Goal: Task Accomplishment & Management: Manage account settings

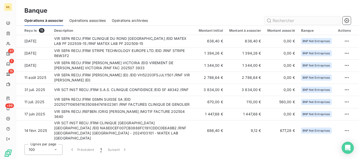
click at [286, 20] on input "text" at bounding box center [302, 20] width 76 height 8
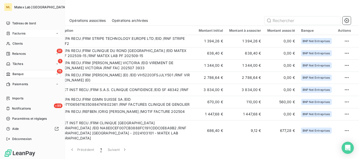
click at [20, 32] on span "Factures" at bounding box center [18, 33] width 13 height 5
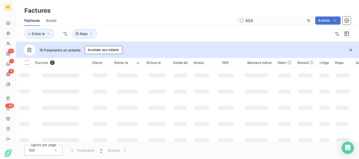
click at [283, 18] on input "404" at bounding box center [275, 20] width 76 height 8
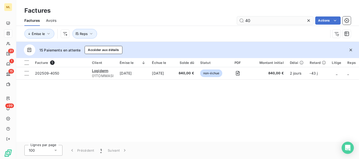
type input "4"
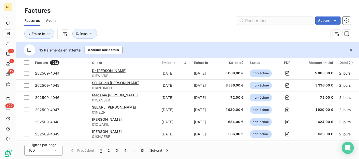
click at [261, 17] on input "text" at bounding box center [275, 20] width 76 height 8
click at [266, 20] on input "text" at bounding box center [275, 20] width 76 height 8
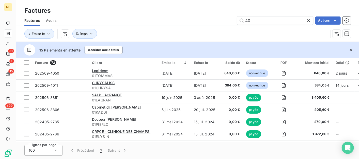
type input "4"
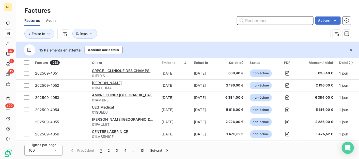
click at [261, 21] on input "text" at bounding box center [275, 20] width 76 height 8
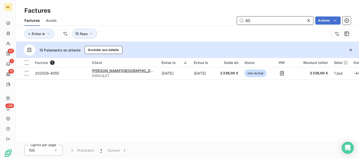
type input "4"
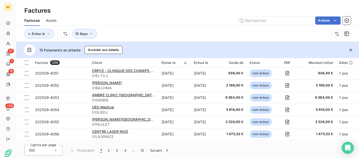
click at [198, 8] on div "Factures" at bounding box center [187, 10] width 342 height 9
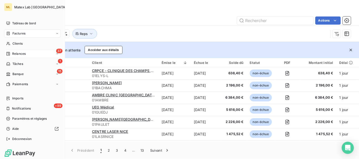
click at [24, 56] on span "Relances" at bounding box center [18, 54] width 13 height 5
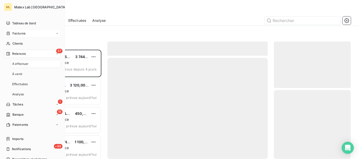
scroll to position [105, 72]
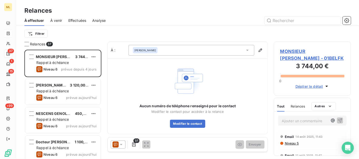
click at [183, 6] on div "Relances" at bounding box center [187, 10] width 342 height 9
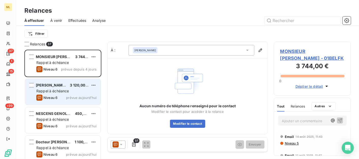
click at [67, 88] on div "[PERSON_NAME] 3 120,00 € Rappel à échéance Niveau 6 prévue [DATE]" at bounding box center [62, 92] width 75 height 26
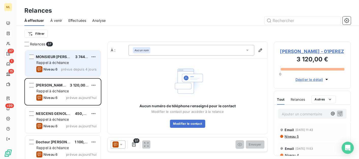
click at [60, 65] on div "Rappel à échéance" at bounding box center [66, 62] width 60 height 5
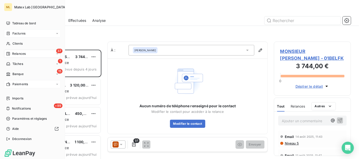
click at [22, 85] on span "Paiements" at bounding box center [19, 84] width 15 height 5
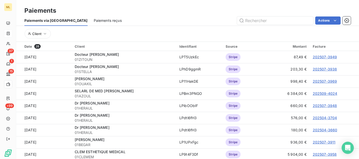
click at [94, 19] on span "Paiements reçus" at bounding box center [108, 20] width 28 height 5
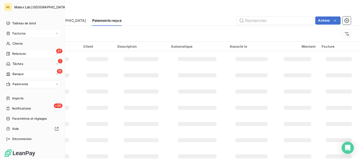
click at [16, 73] on span "Banque" at bounding box center [17, 74] width 11 height 5
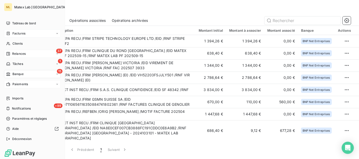
click at [18, 54] on span "Relances" at bounding box center [18, 54] width 13 height 5
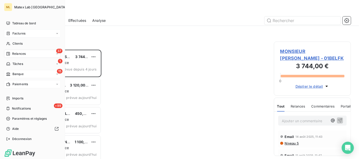
scroll to position [105, 72]
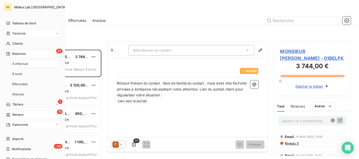
click at [31, 64] on div "À effectuer" at bounding box center [35, 64] width 50 height 8
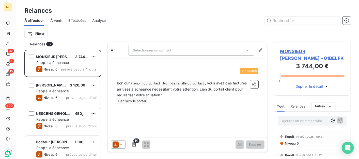
click at [160, 3] on div "Relances À effectuer À venir Effectuées Analyse Filtrer" at bounding box center [187, 21] width 342 height 42
click at [301, 58] on span "MONSIEUR [PERSON_NAME] - 01BELFK" at bounding box center [312, 55] width 64 height 14
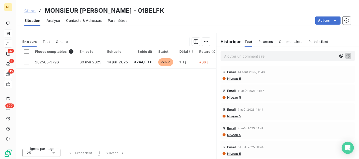
scroll to position [109, 0]
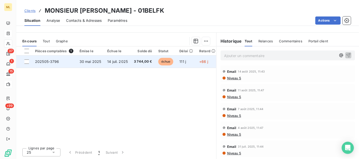
click at [101, 60] on td "30 mai 2025" at bounding box center [90, 62] width 28 height 12
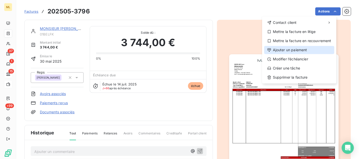
click at [294, 50] on div "Ajouter un paiement" at bounding box center [299, 50] width 70 height 8
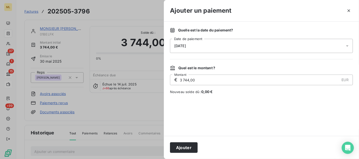
click at [202, 45] on div "[DATE]" at bounding box center [261, 46] width 183 height 14
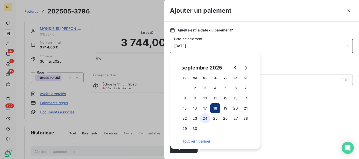
click at [203, 118] on button "24" at bounding box center [205, 118] width 10 height 10
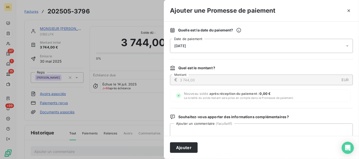
click at [344, 103] on div "Quelle est la date du paiement ? [DATE] Date de paiement Quel est le montant ? …" at bounding box center [261, 79] width 195 height 114
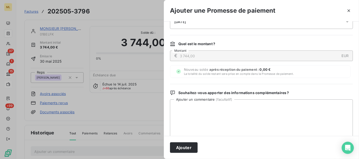
scroll to position [52, 0]
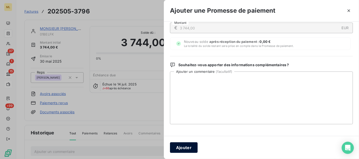
click at [183, 145] on button "Ajouter" at bounding box center [184, 147] width 28 height 11
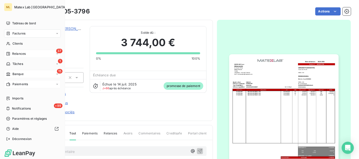
click at [12, 53] on span "Relances" at bounding box center [18, 54] width 13 height 5
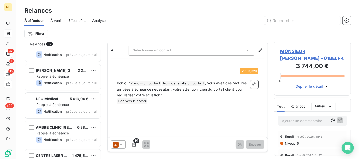
scroll to position [942, 0]
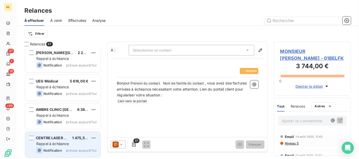
click at [65, 145] on span "Rappel à échéance" at bounding box center [52, 144] width 33 height 4
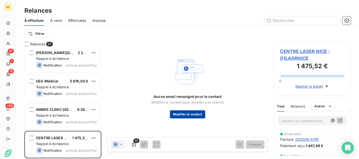
click at [192, 114] on button "Modifier le contact" at bounding box center [187, 114] width 35 height 8
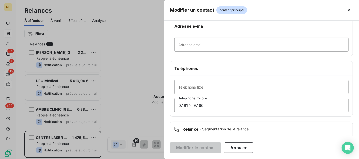
scroll to position [914, 0]
click at [197, 45] on input "Adresse email" at bounding box center [261, 45] width 174 height 14
paste input "[EMAIL_ADDRESS][DOMAIN_NAME]"
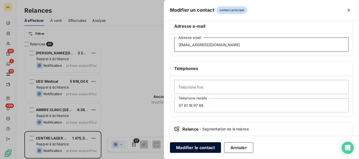
type input "[EMAIL_ADDRESS][DOMAIN_NAME]"
click at [197, 147] on button "Modifier le contact" at bounding box center [195, 147] width 51 height 11
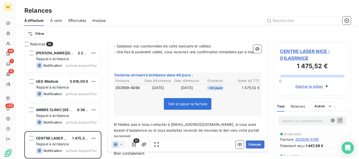
scroll to position [226, 0]
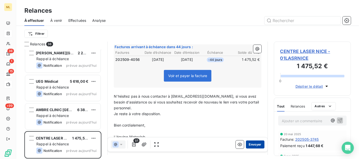
click at [252, 146] on button "Envoyer" at bounding box center [255, 145] width 19 height 8
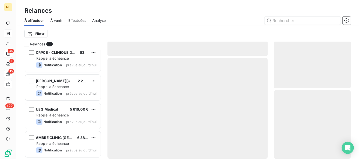
scroll to position [885, 0]
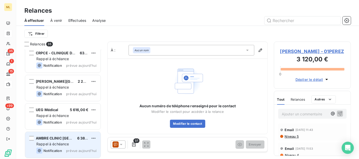
click at [61, 153] on div "Notification" at bounding box center [49, 151] width 26 height 6
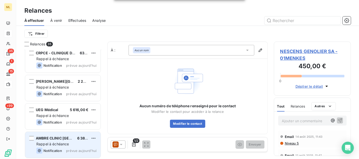
click at [56, 146] on span "Rappel à échéance" at bounding box center [52, 144] width 33 height 4
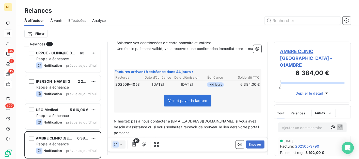
scroll to position [226, 0]
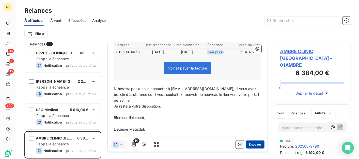
click at [253, 144] on button "Envoyer" at bounding box center [255, 145] width 19 height 8
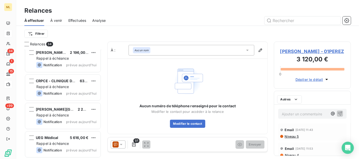
scroll to position [857, 0]
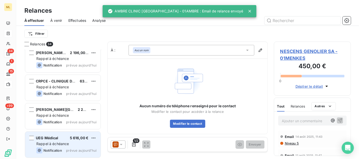
click at [62, 146] on div "UEG Médical 5 616,00 € Rappel à échéance Notification prévue [DATE]" at bounding box center [62, 145] width 75 height 26
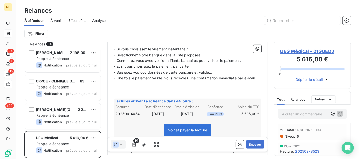
scroll to position [198, 0]
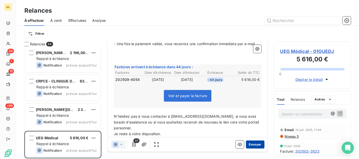
click at [254, 144] on button "Envoyer" at bounding box center [255, 145] width 19 height 8
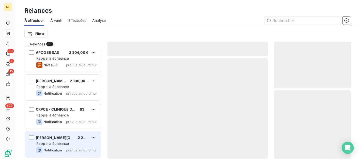
scroll to position [829, 0]
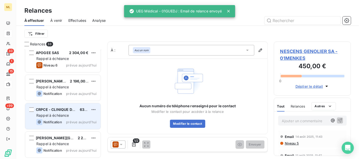
click at [57, 120] on span "Notification" at bounding box center [52, 122] width 19 height 4
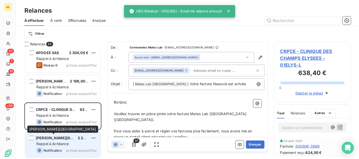
click at [53, 139] on span "[PERSON_NAME][GEOGRAPHIC_DATA]" at bounding box center [70, 138] width 68 height 4
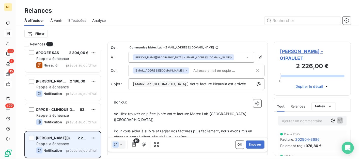
click at [62, 142] on span "Rappel à échéance" at bounding box center [52, 144] width 33 height 4
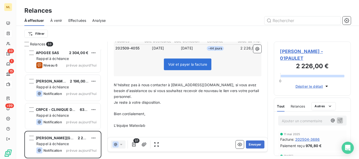
scroll to position [218, 0]
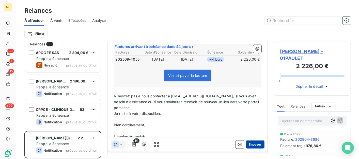
click at [252, 146] on button "Envoyer" at bounding box center [255, 145] width 19 height 8
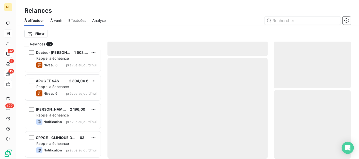
scroll to position [800, 0]
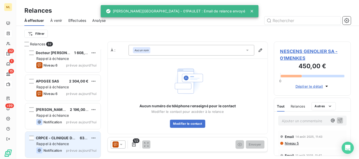
click at [65, 148] on div "Notification prévue aujourd’hui" at bounding box center [66, 150] width 60 height 6
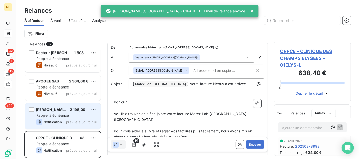
click at [53, 124] on span "Notification" at bounding box center [52, 122] width 19 height 4
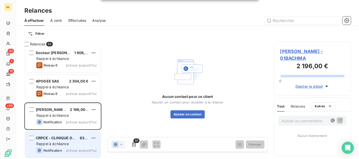
click at [56, 145] on span "Rappel à échéance" at bounding box center [52, 144] width 33 height 4
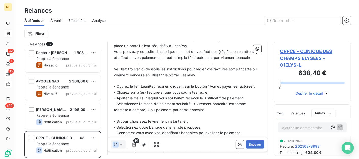
scroll to position [77, 0]
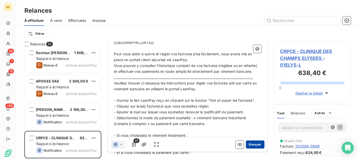
click at [254, 146] on button "Envoyer" at bounding box center [255, 145] width 19 height 8
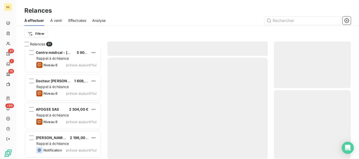
scroll to position [771, 0]
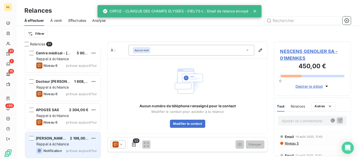
click at [60, 139] on span "[PERSON_NAME]" at bounding box center [51, 138] width 30 height 4
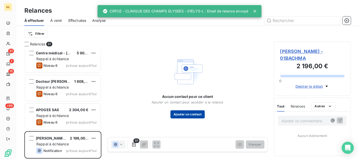
click at [182, 113] on button "Ajouter un contact" at bounding box center [187, 114] width 34 height 8
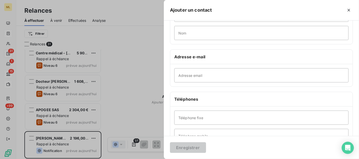
scroll to position [87, 0]
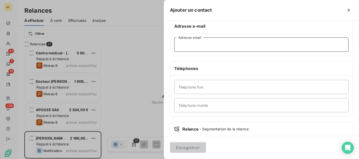
click at [198, 51] on input "Adresse email" at bounding box center [261, 45] width 174 height 14
paste input "[EMAIL_ADDRESS][DOMAIN_NAME]"
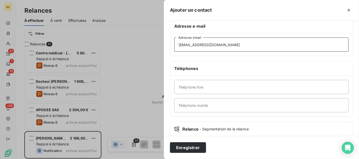
type input "[EMAIL_ADDRESS][DOMAIN_NAME]"
click at [197, 86] on input "Téléphone fixe" at bounding box center [261, 87] width 174 height 14
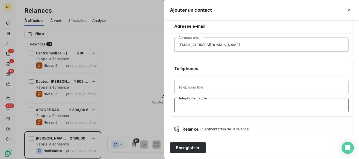
click at [200, 107] on input "Téléphone mobile" at bounding box center [261, 105] width 174 height 14
paste input "Tel : [PHONE_NUMBER]"
drag, startPoint x: 185, startPoint y: 104, endPoint x: 152, endPoint y: 105, distance: 33.5
click at [152, 159] on div "Ajouter un contact Informations générales Civilité Prénom Nom Adresse e-mail [E…" at bounding box center [179, 159] width 359 height 0
click at [243, 102] on input "06 65 31 93 01" at bounding box center [261, 105] width 174 height 14
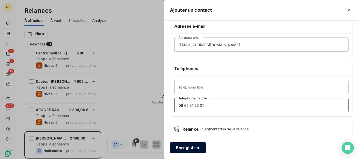
type input "06 65 31 93 01"
click at [195, 148] on button "Enregistrer" at bounding box center [188, 147] width 36 height 11
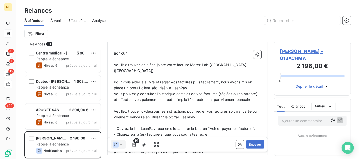
scroll to position [0, 0]
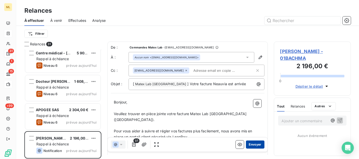
click at [252, 144] on button "Envoyer" at bounding box center [255, 145] width 19 height 8
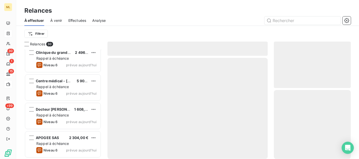
scroll to position [743, 0]
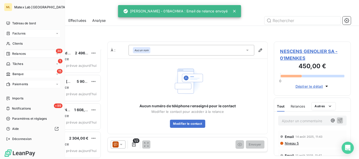
click at [24, 73] on div "15 Banque" at bounding box center [32, 74] width 57 height 8
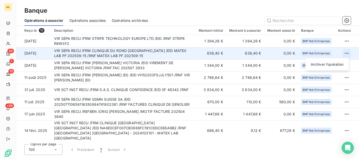
click at [344, 55] on html "ML 30 1 15 +99 Banque Opérations à associer Opérations associées Opérations arc…" at bounding box center [179, 79] width 359 height 159
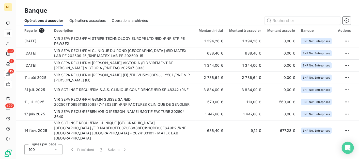
click at [164, 52] on html "ML 30 1 15 +99 Banque Opérations à associer Opérations associées Opérations arc…" at bounding box center [179, 79] width 359 height 159
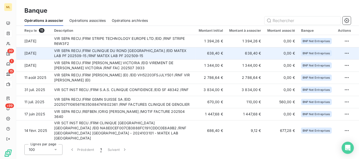
click at [97, 54] on td "VIR SEPA RECU /FRM CLINIQUE DU ROND [GEOGRAPHIC_DATA] /EID MATEX LAB PF 202509-…" at bounding box center [123, 53] width 144 height 12
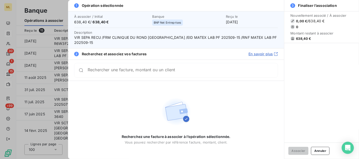
click at [104, 73] on input "Rechercher une facture, montant ou un client" at bounding box center [183, 70] width 190 height 5
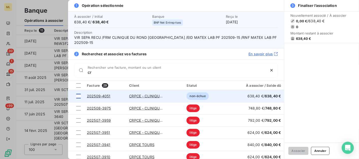
type input "cr"
click at [79, 95] on div at bounding box center [78, 96] width 5 height 5
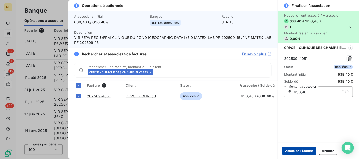
click at [299, 151] on button "Associer 1 facture" at bounding box center [299, 151] width 34 height 8
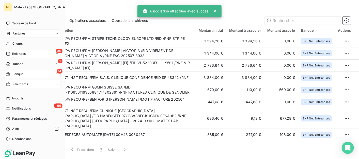
click at [28, 54] on div "30 Relances" at bounding box center [32, 54] width 57 height 8
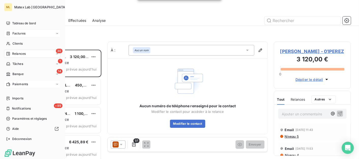
scroll to position [105, 72]
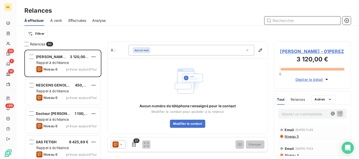
click at [280, 22] on input "text" at bounding box center [302, 20] width 76 height 8
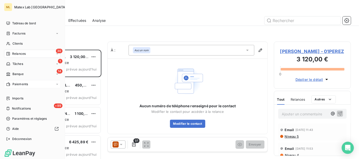
click at [17, 33] on span "Factures" at bounding box center [18, 33] width 13 height 5
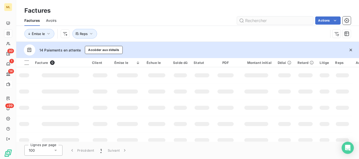
click at [267, 20] on input "text" at bounding box center [275, 20] width 76 height 8
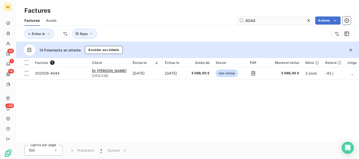
type input "4044"
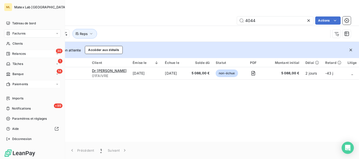
click at [29, 54] on div "30 Relances" at bounding box center [32, 54] width 57 height 8
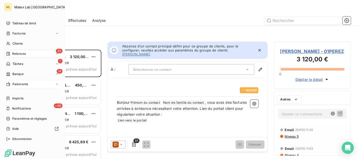
scroll to position [105, 72]
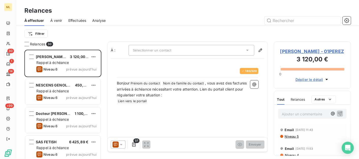
click at [60, 21] on span "À venir" at bounding box center [56, 20] width 12 height 5
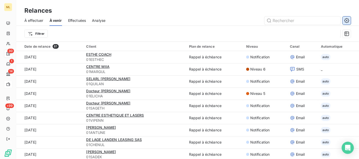
click at [347, 18] on icon "button" at bounding box center [346, 20] width 5 height 5
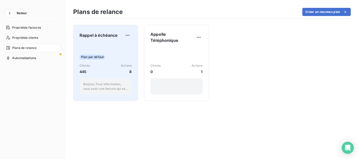
click at [122, 48] on div "Plan par défaut Clients 445 Actions 8 Bonjour, Pour information, vous avez une …" at bounding box center [105, 68] width 52 height 51
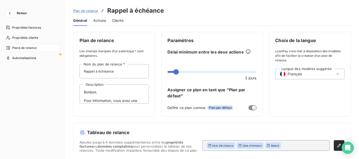
click at [103, 22] on span "Actions" at bounding box center [99, 20] width 13 height 5
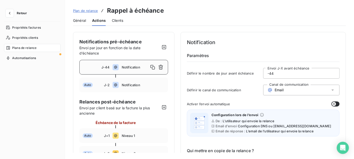
click at [106, 68] on span "J-44" at bounding box center [106, 67] width 8 height 4
click at [314, 74] on input "-44" at bounding box center [302, 73] width 76 height 10
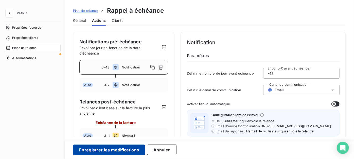
type input "-43"
click at [117, 152] on button "Enregistrer les modifications" at bounding box center [109, 150] width 72 height 11
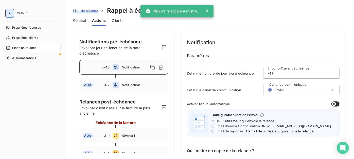
click at [11, 10] on button "button" at bounding box center [10, 13] width 8 height 8
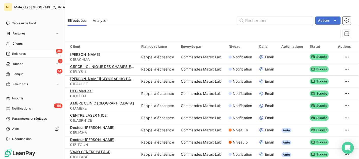
click at [24, 52] on span "Relances" at bounding box center [18, 54] width 13 height 5
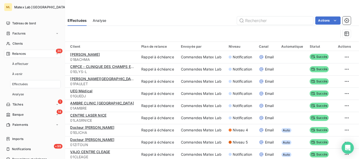
click at [29, 55] on div "30 Relances" at bounding box center [32, 54] width 57 height 8
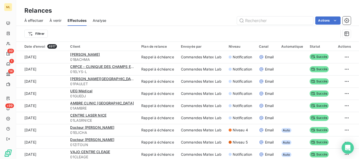
click at [60, 18] on span "À venir" at bounding box center [55, 20] width 12 height 5
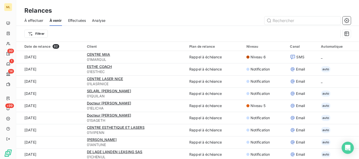
click at [39, 19] on span "À effectuer" at bounding box center [33, 20] width 19 height 5
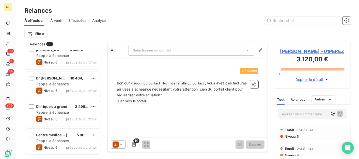
scroll to position [743, 0]
